Goal: Transaction & Acquisition: Purchase product/service

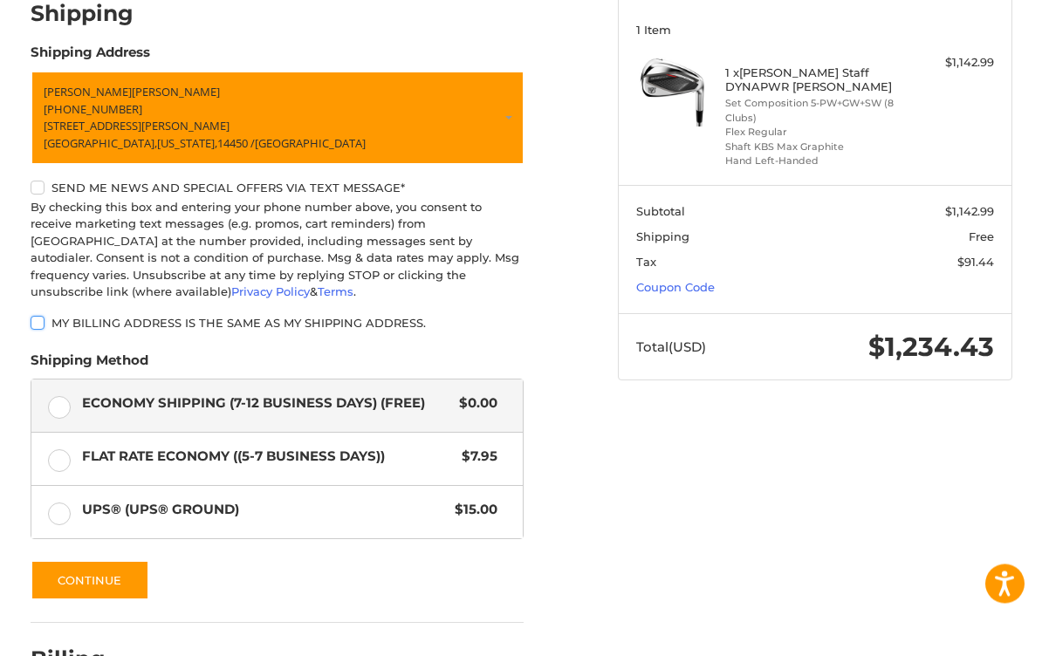
scroll to position [236, 0]
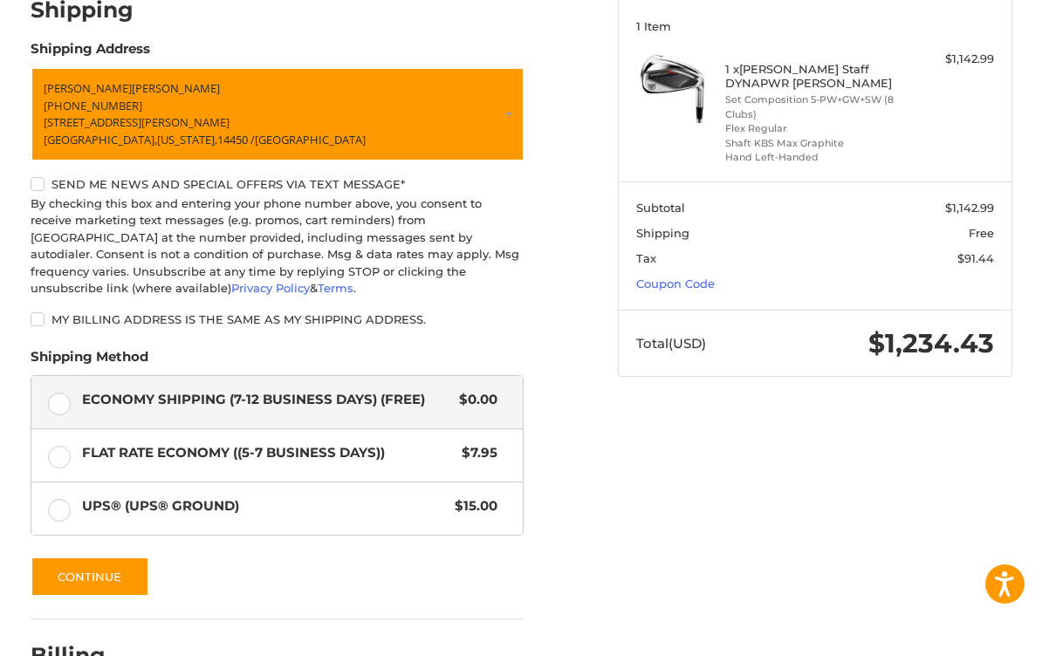
click at [11, 473] on div "Customer [EMAIL_ADDRESS][DOMAIN_NAME] Sign Out Shipping Shipping Address [PERSO…" at bounding box center [521, 336] width 1042 height 864
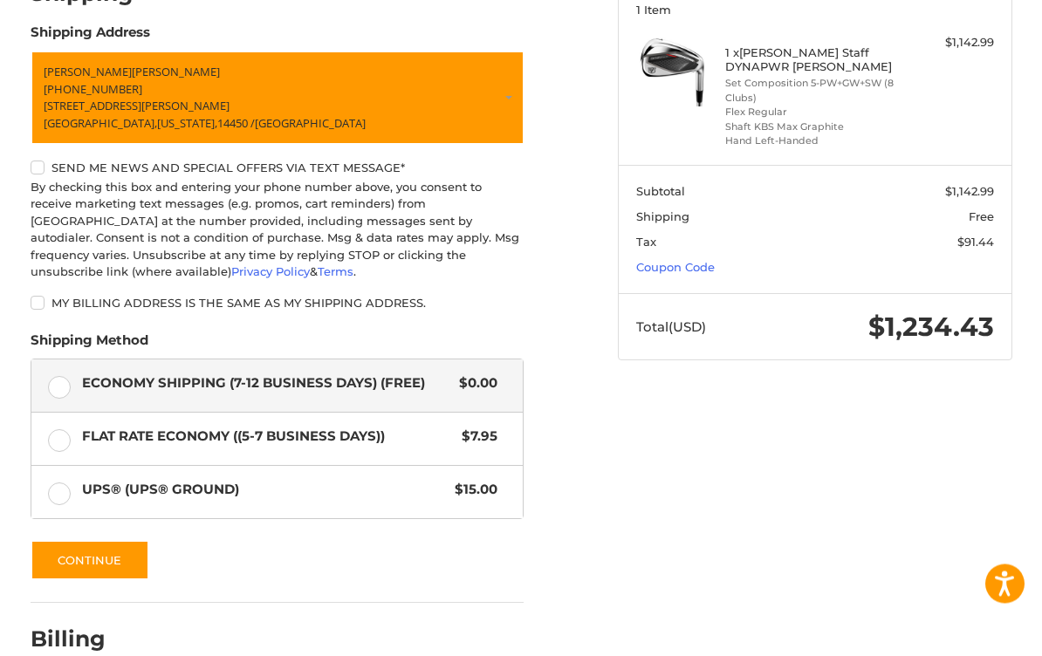
scroll to position [252, 0]
click at [14, 446] on div "Customer [EMAIL_ADDRESS][DOMAIN_NAME] Sign Out Shipping Shipping Address [PERSO…" at bounding box center [521, 319] width 1042 height 864
click at [10, 453] on div "Customer [EMAIL_ADDRESS][DOMAIN_NAME] Sign Out Shipping Shipping Address [PERSO…" at bounding box center [521, 319] width 1042 height 864
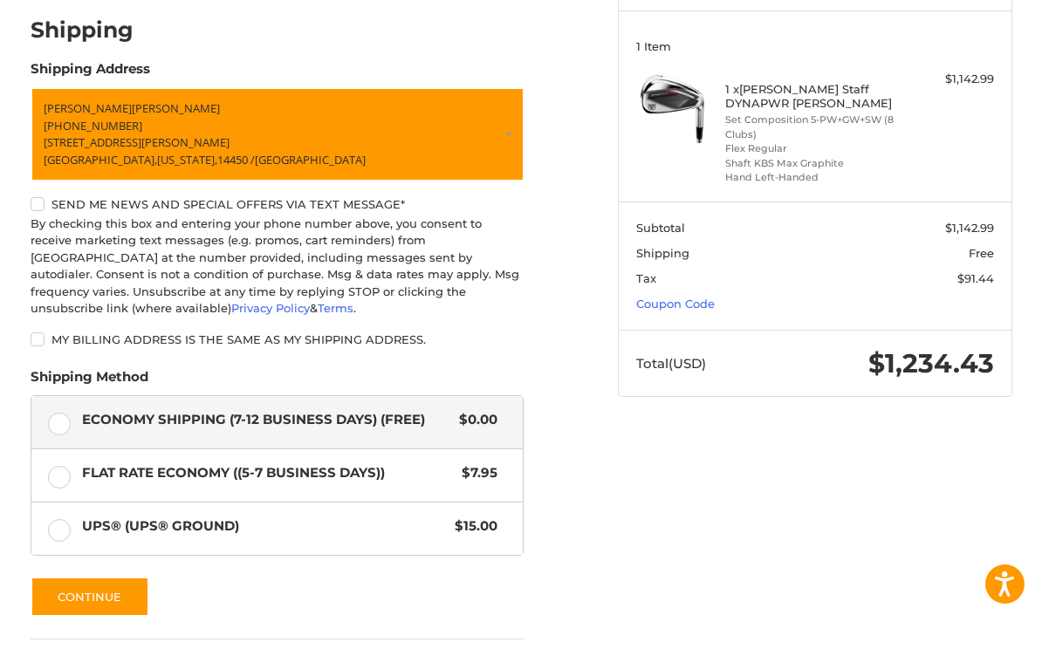
scroll to position [215, 0]
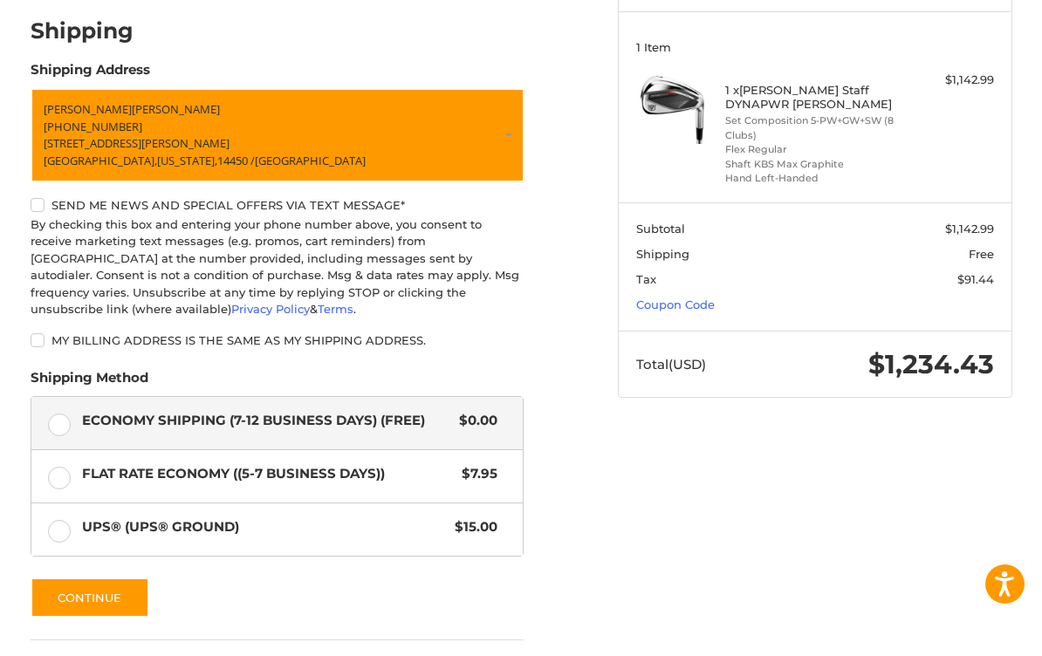
click at [9, 512] on div "Customer [EMAIL_ADDRESS][DOMAIN_NAME] Sign Out Shipping Shipping Address [PERSO…" at bounding box center [521, 357] width 1042 height 864
click at [62, 532] on label "UPS® (UPS® Ground) $15.00" at bounding box center [277, 530] width 492 height 52
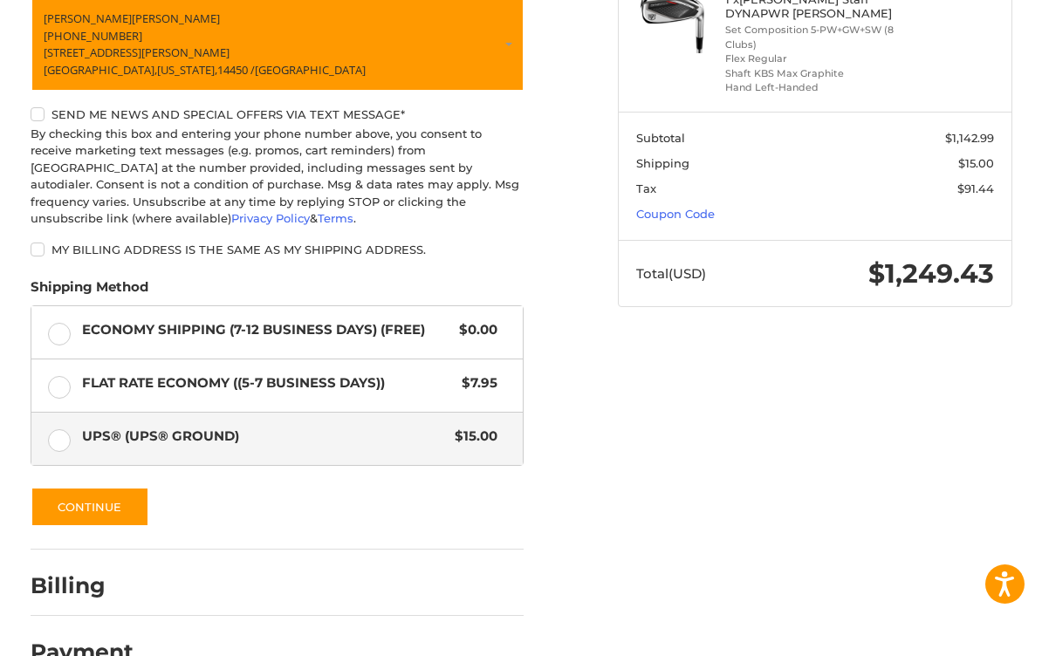
scroll to position [310, 0]
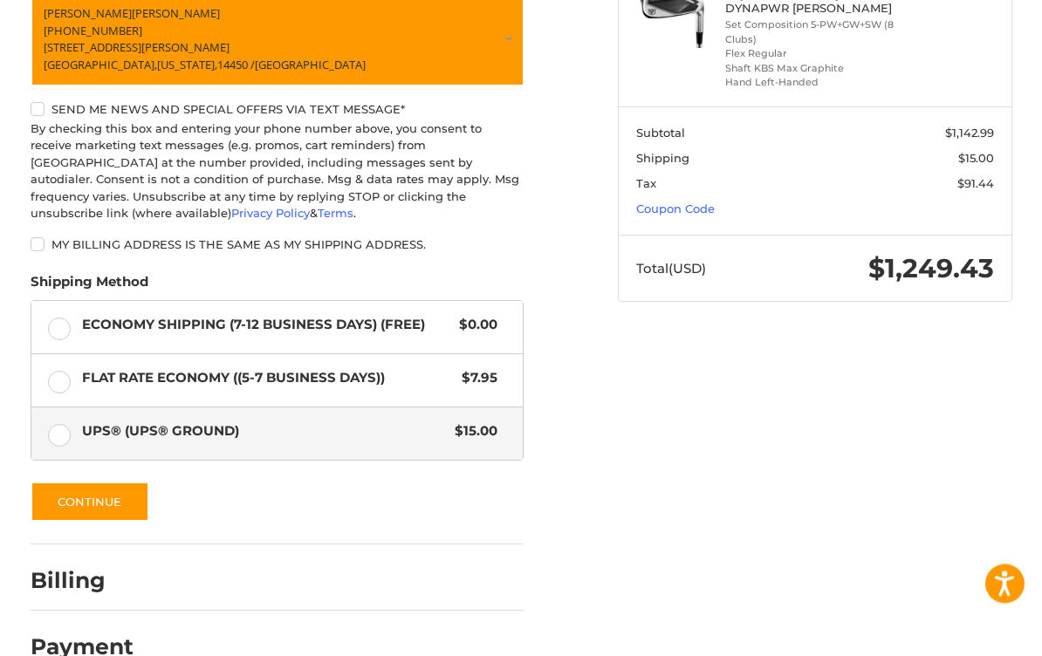
click at [10, 444] on div "Customer [EMAIL_ADDRESS][DOMAIN_NAME] Sign Out Shipping Shipping Address [PERSO…" at bounding box center [521, 262] width 1042 height 864
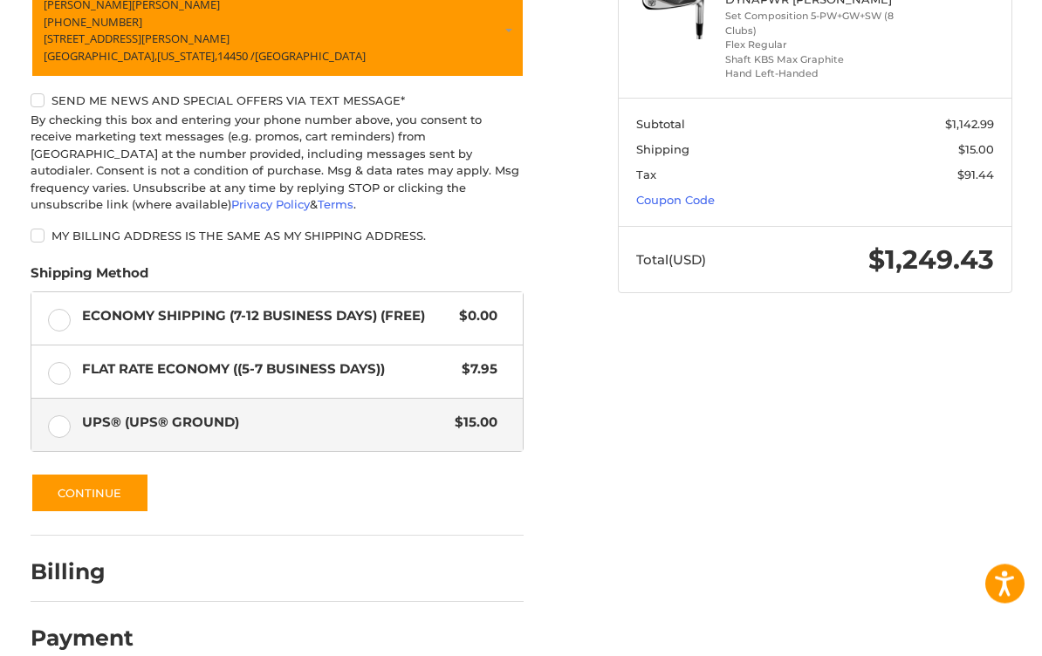
scroll to position [320, 0]
click at [65, 485] on button "Continue" at bounding box center [90, 493] width 119 height 40
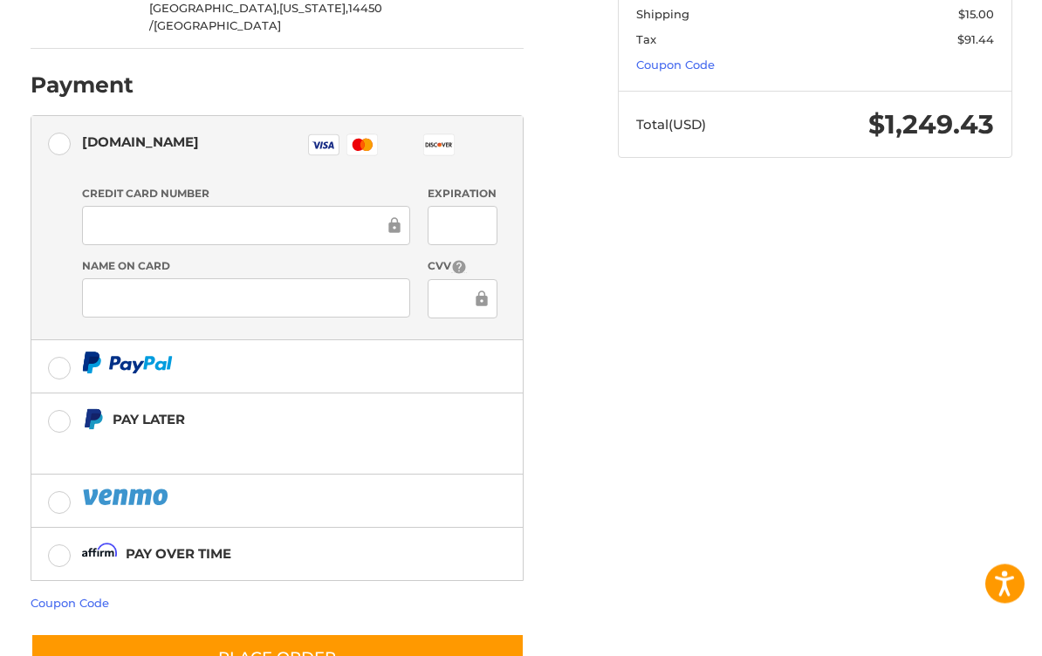
scroll to position [457, 0]
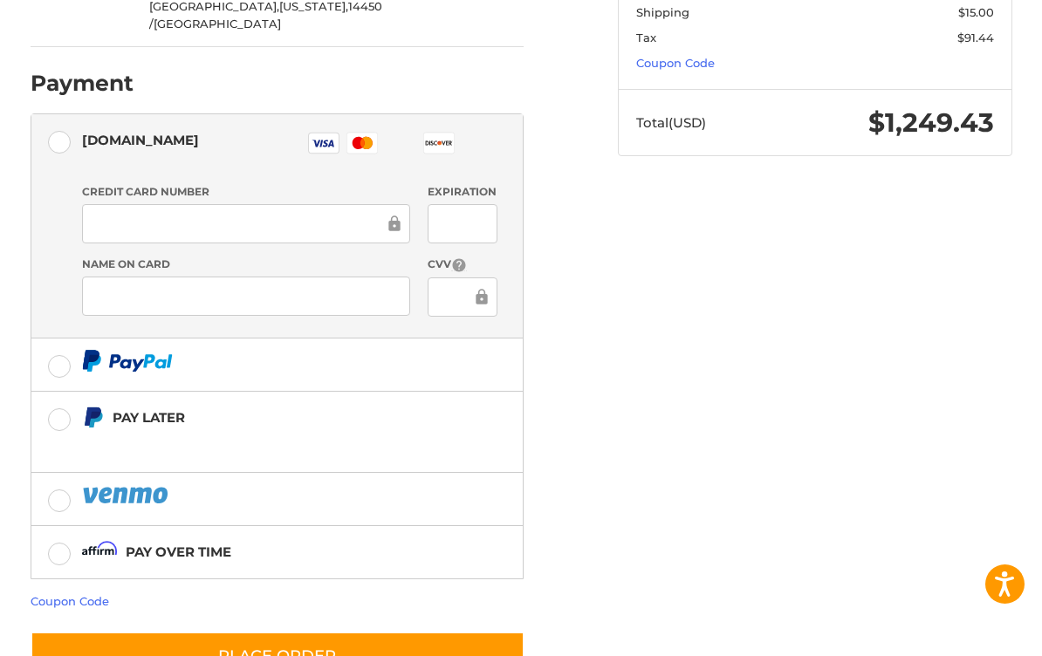
click at [65, 526] on label "Pay over time" at bounding box center [277, 552] width 492 height 52
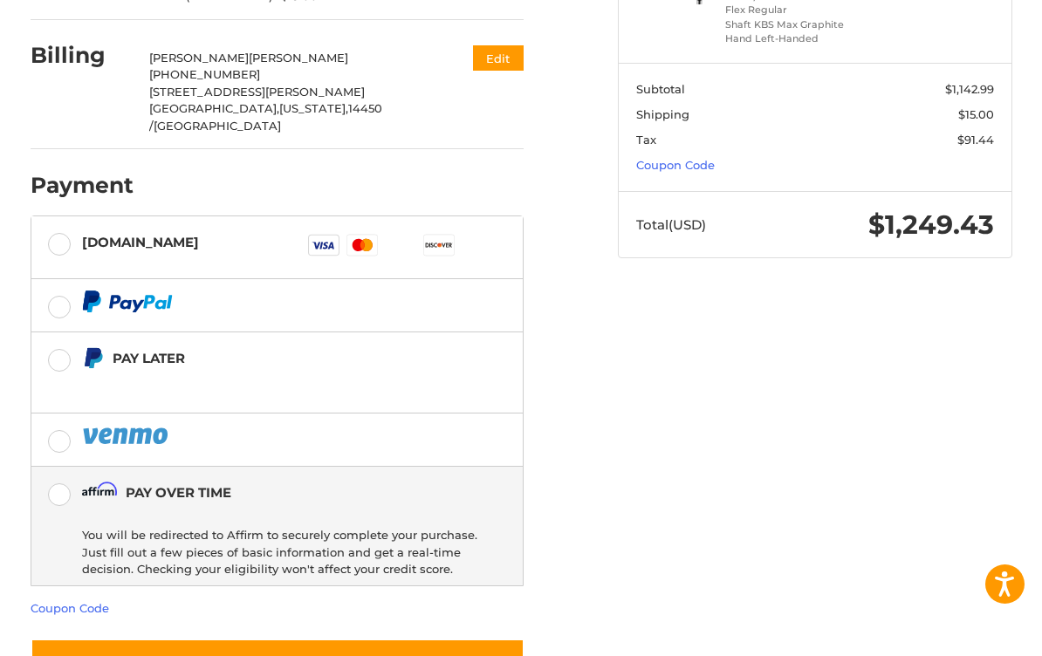
scroll to position [361, 0]
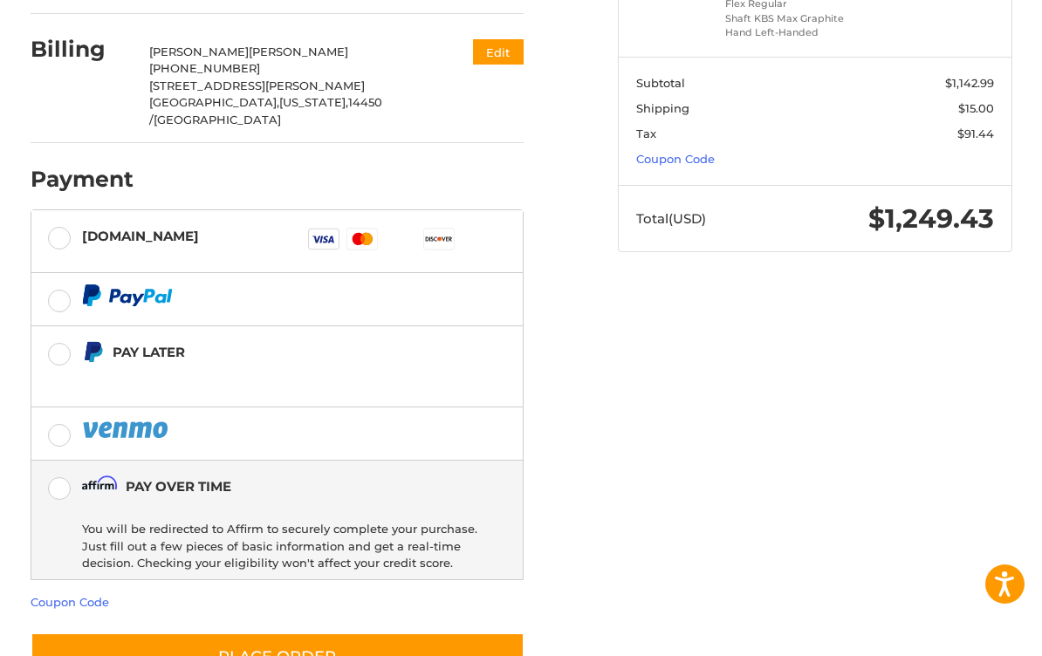
click at [146, 633] on button "Place Order" at bounding box center [278, 658] width 494 height 50
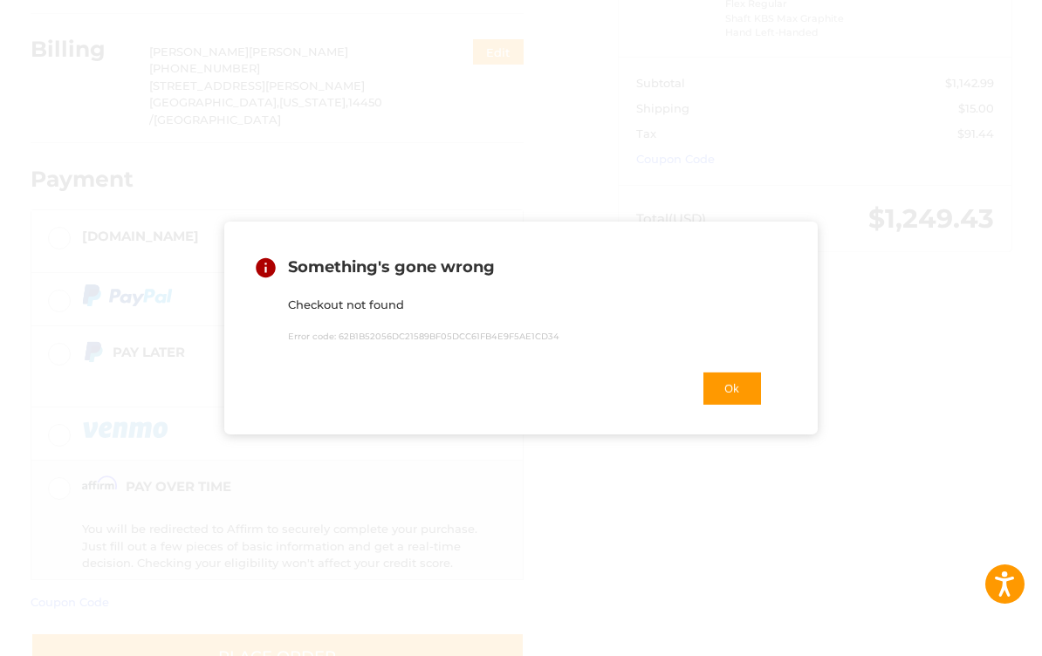
click at [734, 407] on button "Ok" at bounding box center [732, 389] width 61 height 36
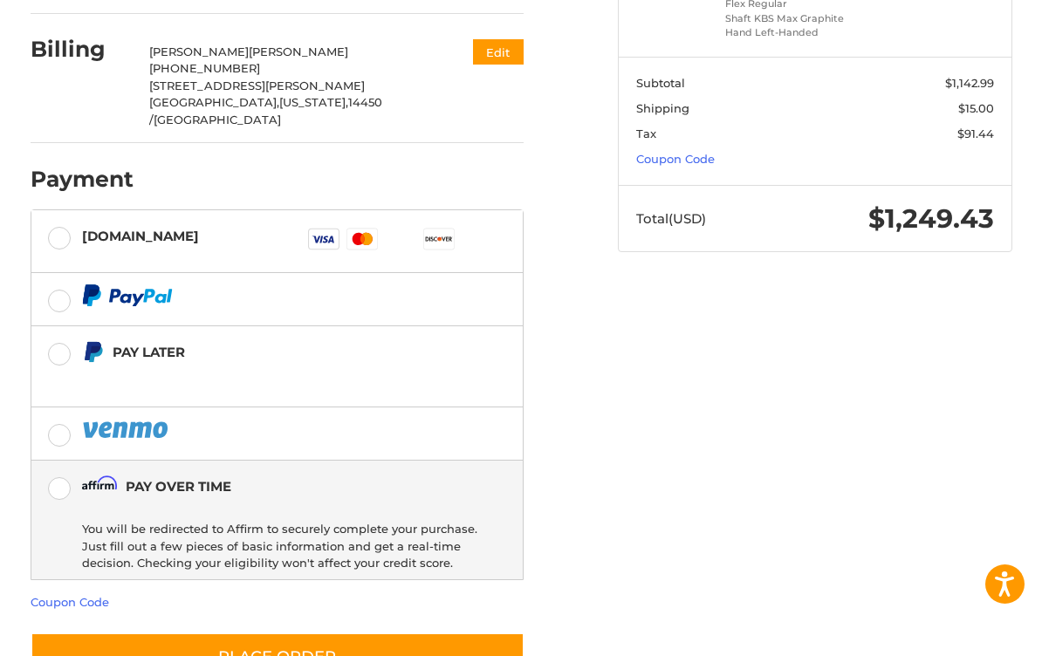
click at [53, 595] on link "Coupon Code" at bounding box center [70, 602] width 79 height 14
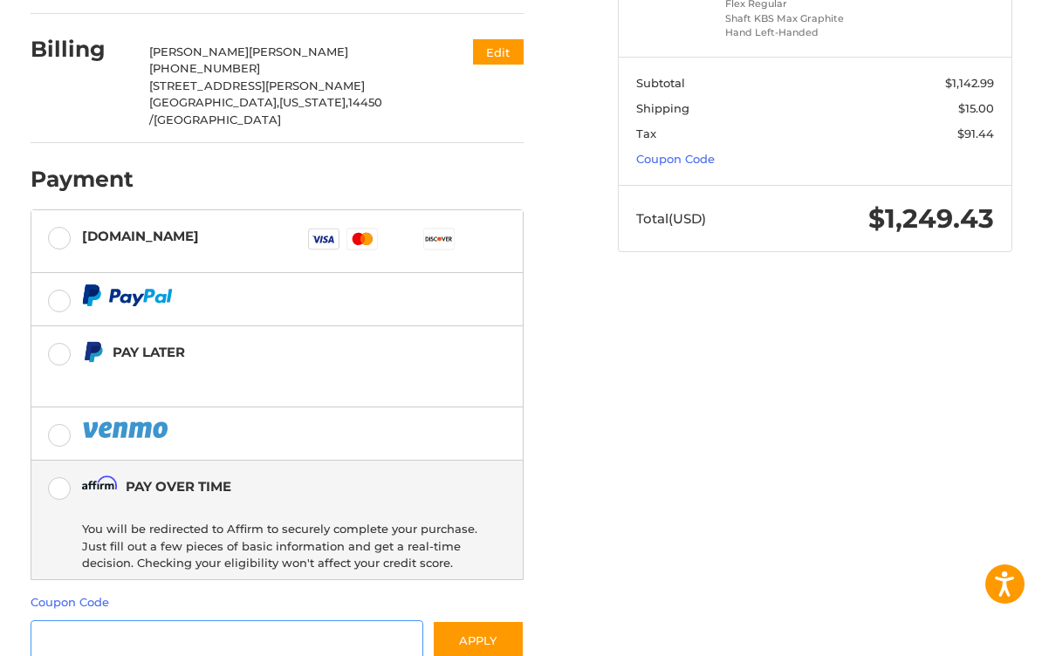
click at [45, 621] on input "Gift Certificate or Coupon Code" at bounding box center [228, 640] width 394 height 39
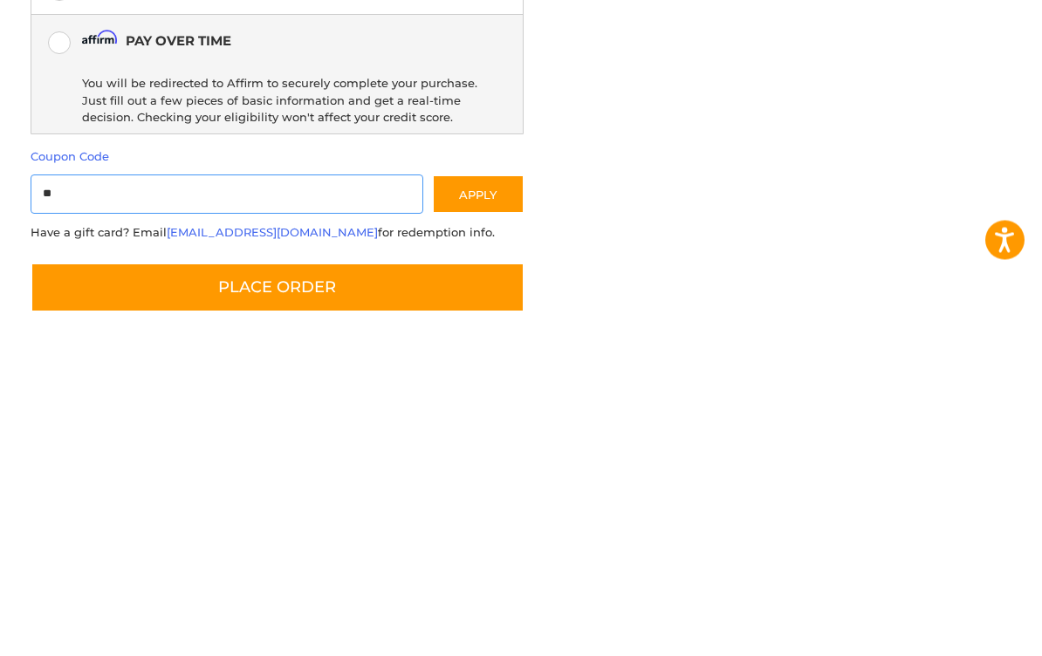
type input "*"
type input "********"
click at [467, 519] on button "Apply" at bounding box center [478, 538] width 93 height 39
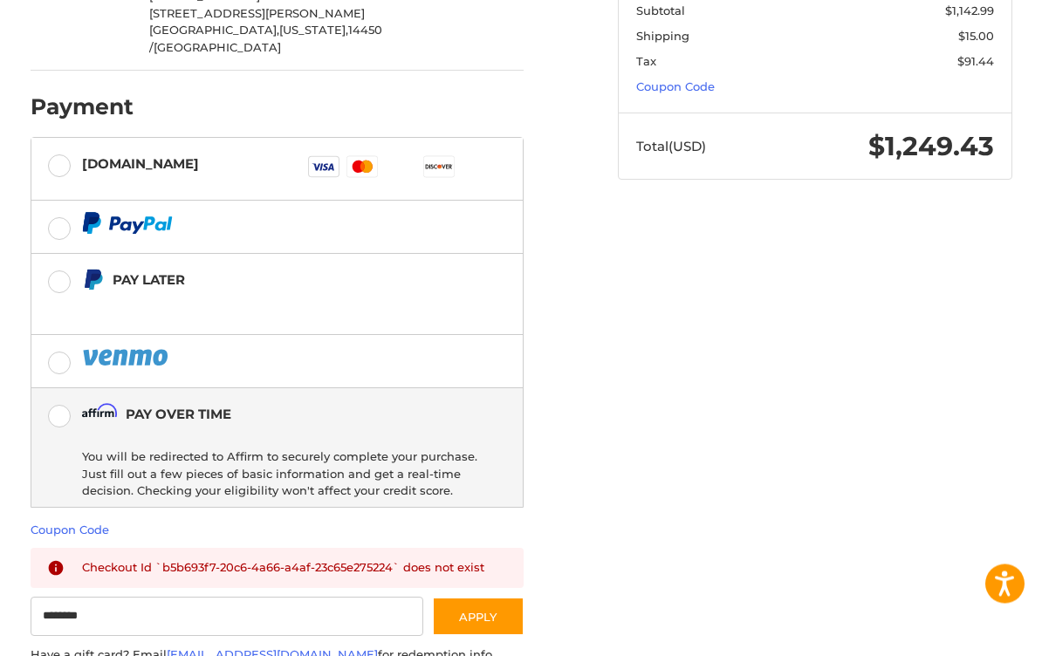
scroll to position [485, 0]
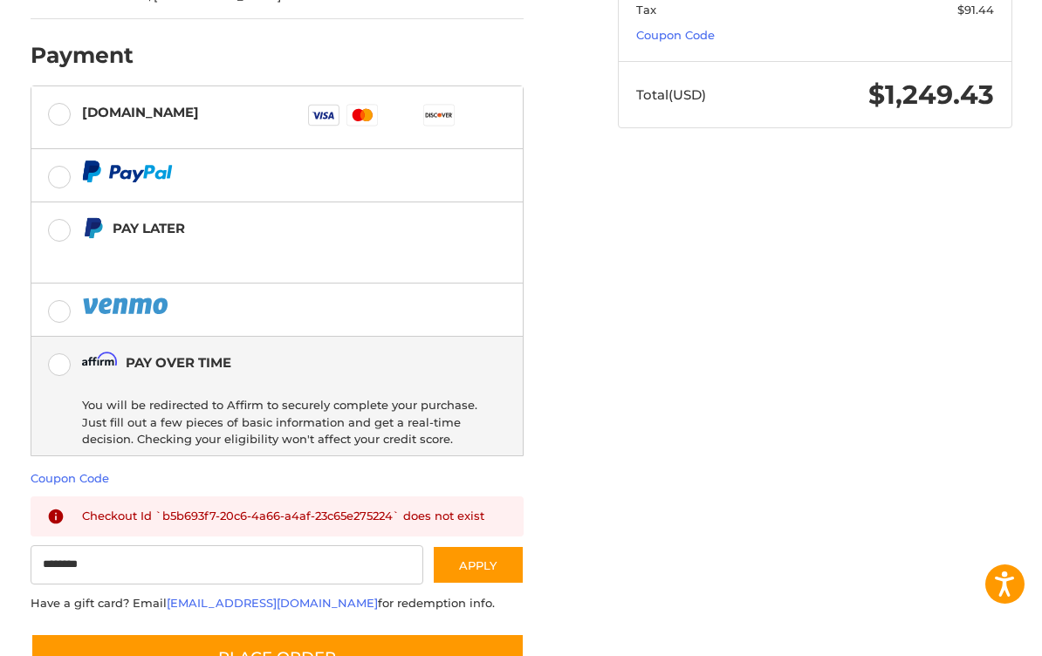
click at [161, 634] on button "Place Order" at bounding box center [278, 659] width 494 height 50
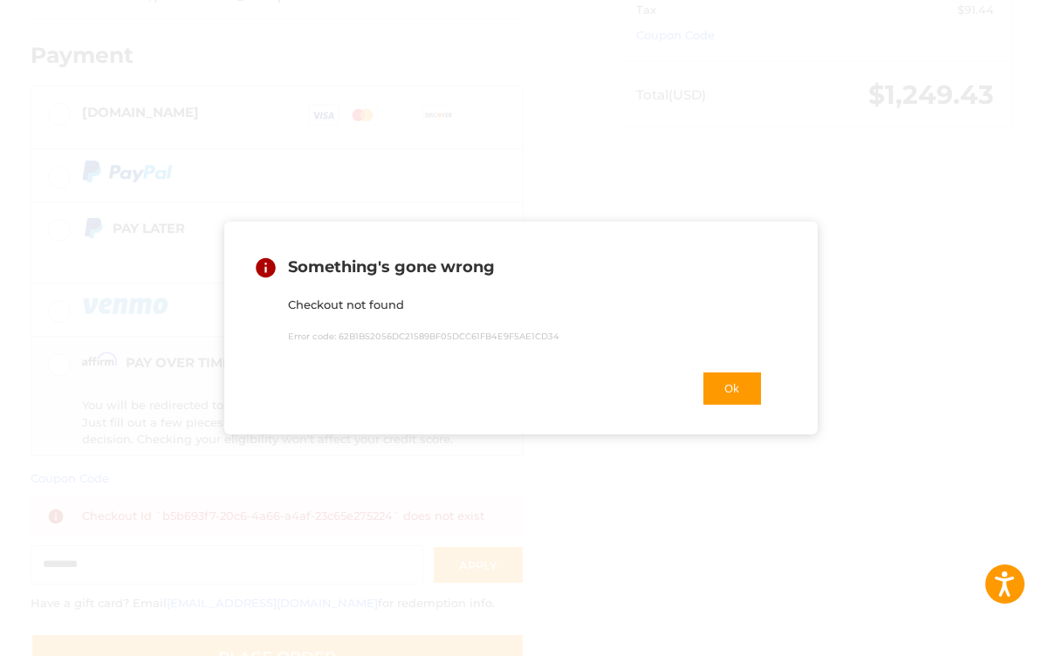
click at [726, 401] on button "Ok" at bounding box center [732, 389] width 61 height 36
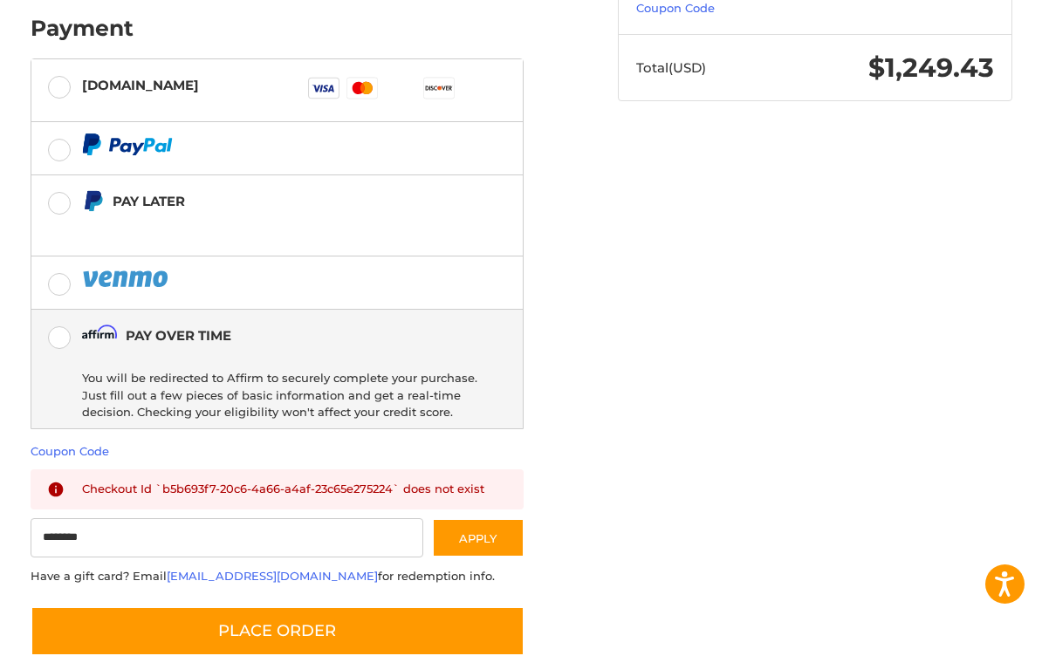
scroll to position [513, 0]
